Goal: Task Accomplishment & Management: Use online tool/utility

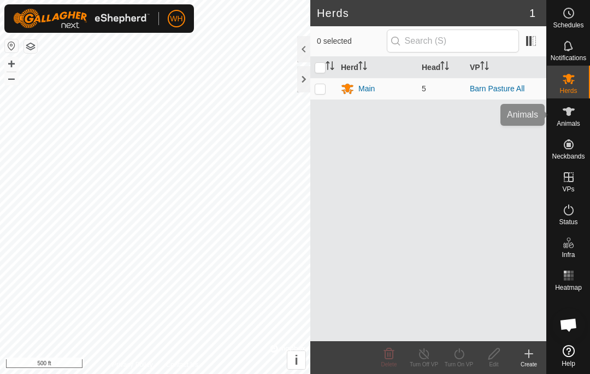
click at [572, 116] on icon at bounding box center [569, 111] width 13 height 13
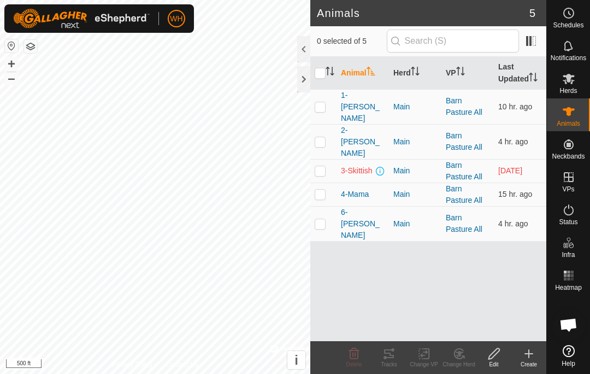
click at [360, 165] on span "3-Skittish" at bounding box center [357, 170] width 32 height 11
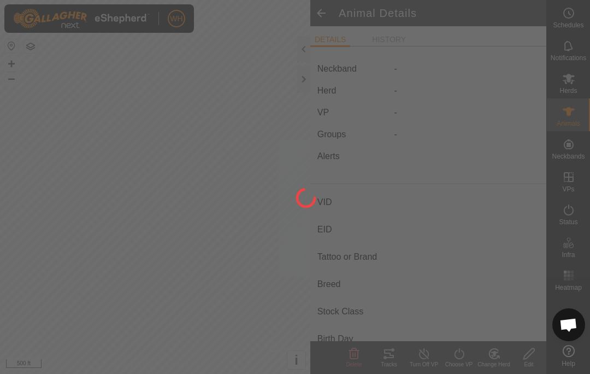
type input "3-Skittish"
type input "-"
type input "T-T"
type input "Dexter x Shorthorn"
type input "-"
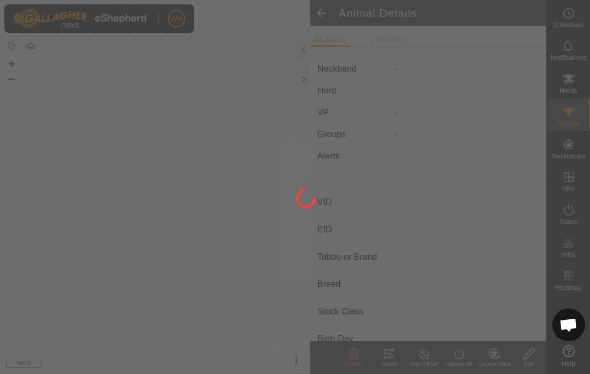
type input "04/2024"
type input "1 year 6 months"
type input "300 kg"
type input "-"
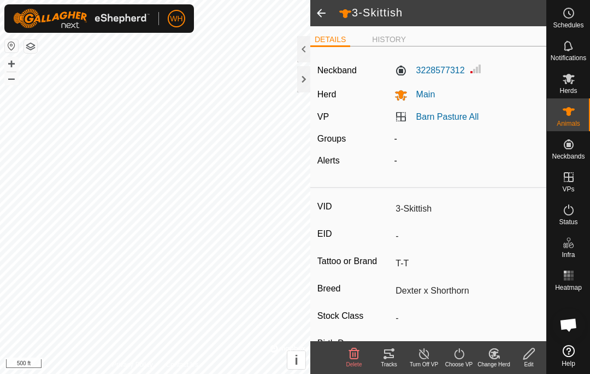
click at [388, 368] on div "Tracks" at bounding box center [389, 364] width 35 height 8
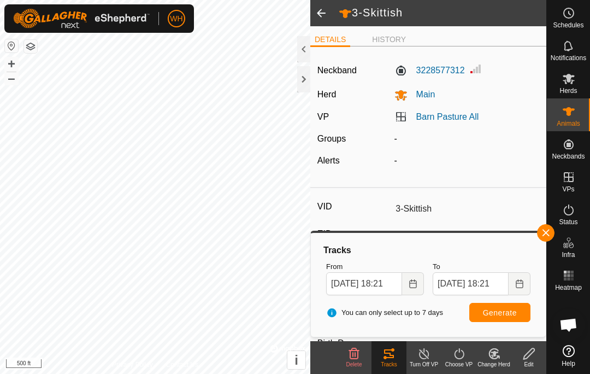
click at [525, 309] on button "Generate" at bounding box center [500, 312] width 61 height 19
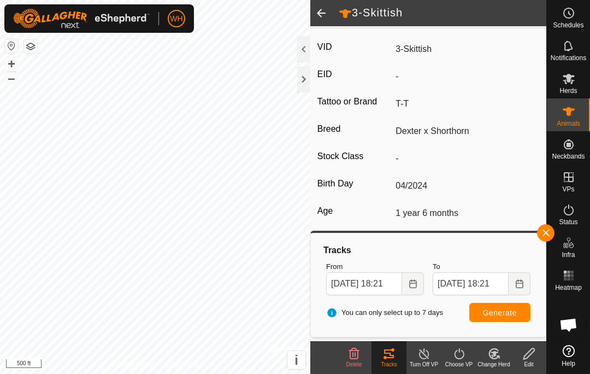
scroll to position [170, 0]
click at [513, 303] on button "Generate" at bounding box center [500, 312] width 61 height 19
click at [503, 314] on span "Generate" at bounding box center [500, 312] width 34 height 9
click at [541, 229] on button "button" at bounding box center [545, 232] width 17 height 17
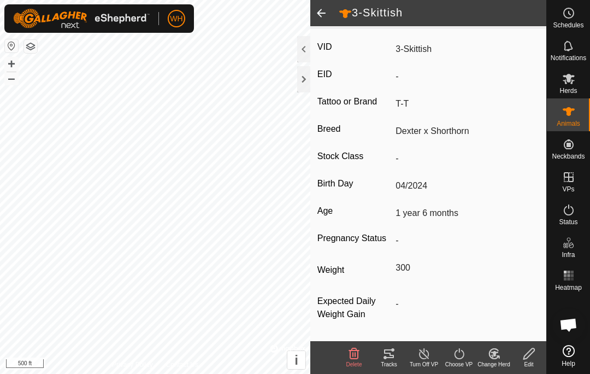
click at [319, 14] on span at bounding box center [322, 13] width 22 height 26
